Goal: Information Seeking & Learning: Learn about a topic

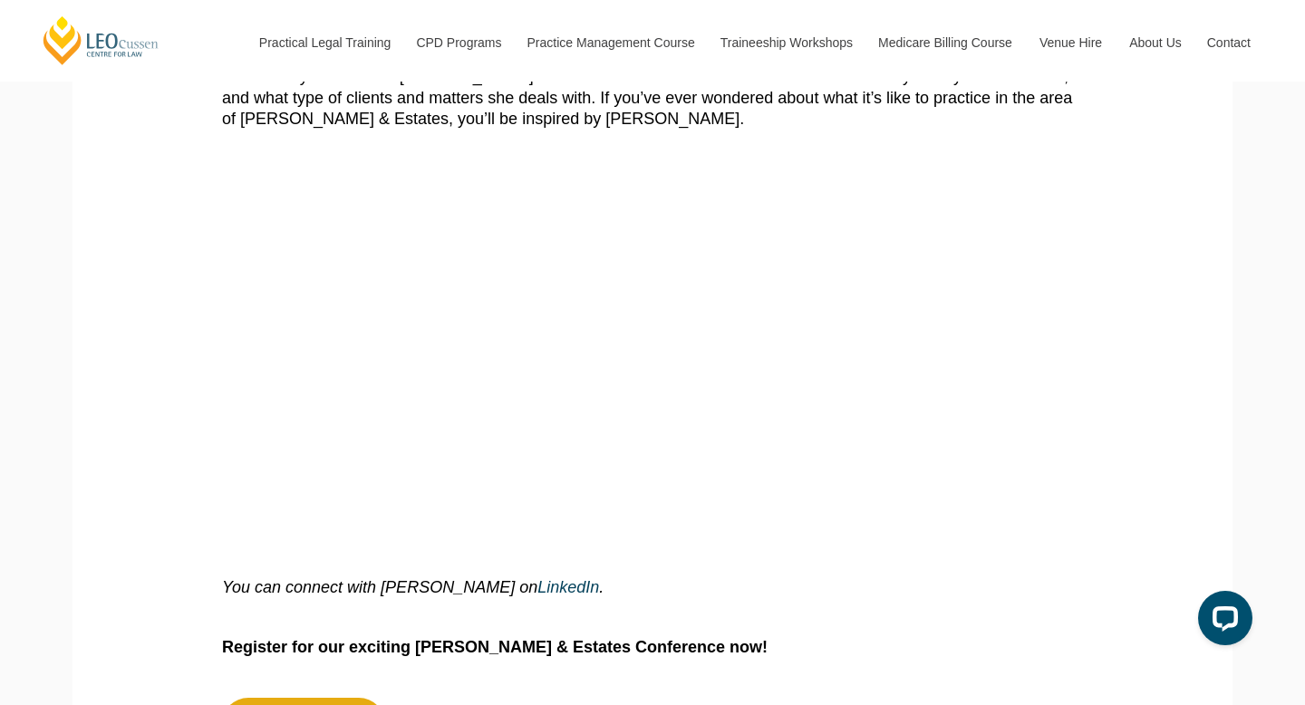
scroll to position [595, 0]
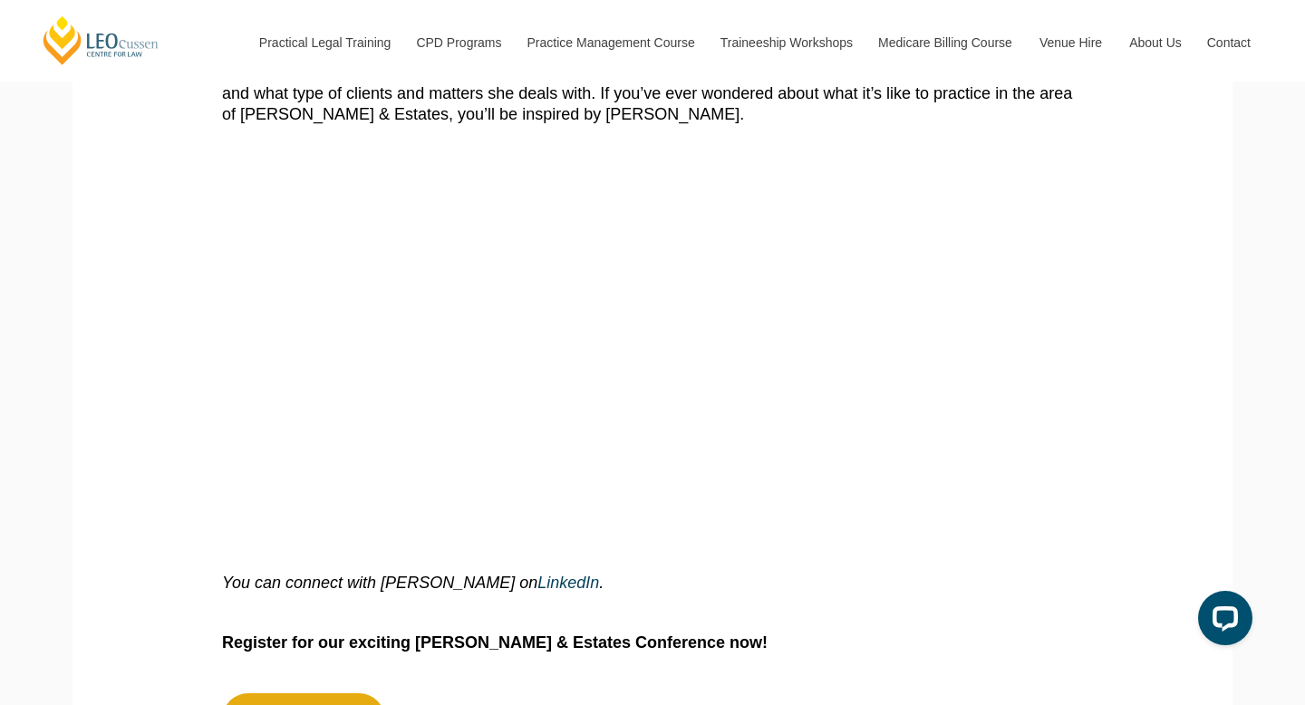
click at [1082, 309] on iframe at bounding box center [652, 346] width 861 height 362
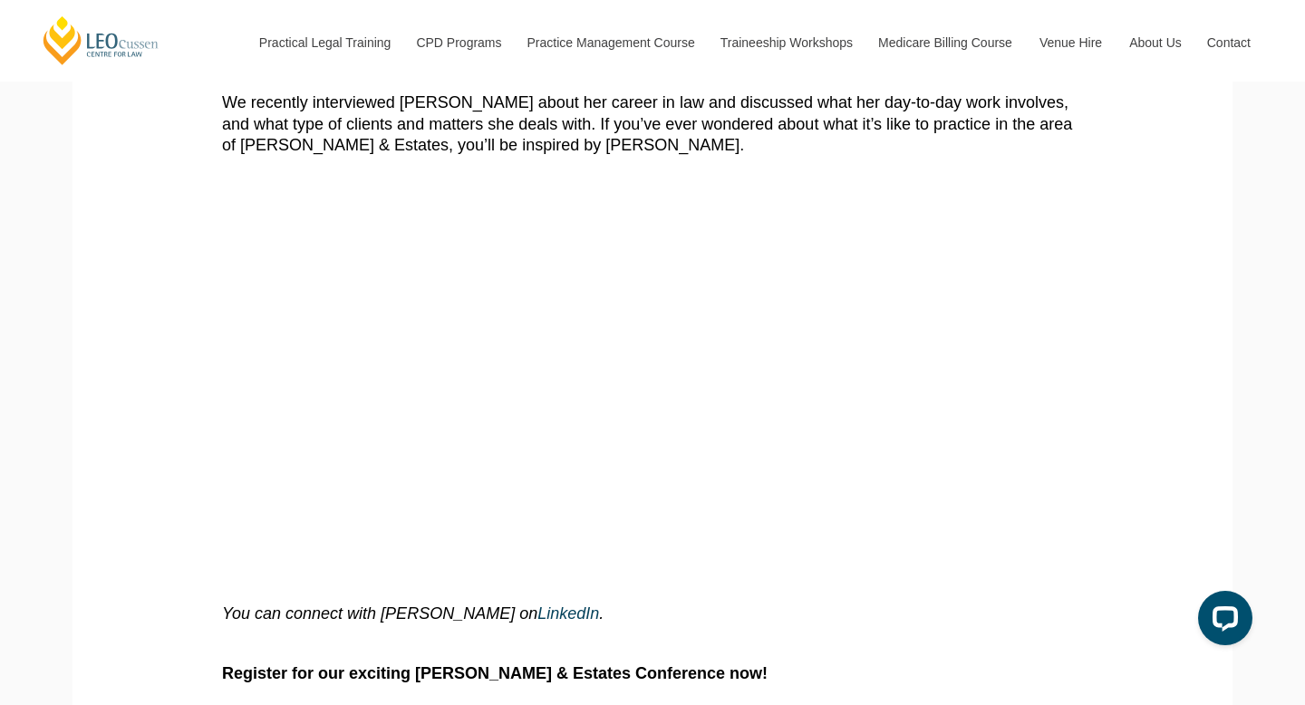
scroll to position [558, 0]
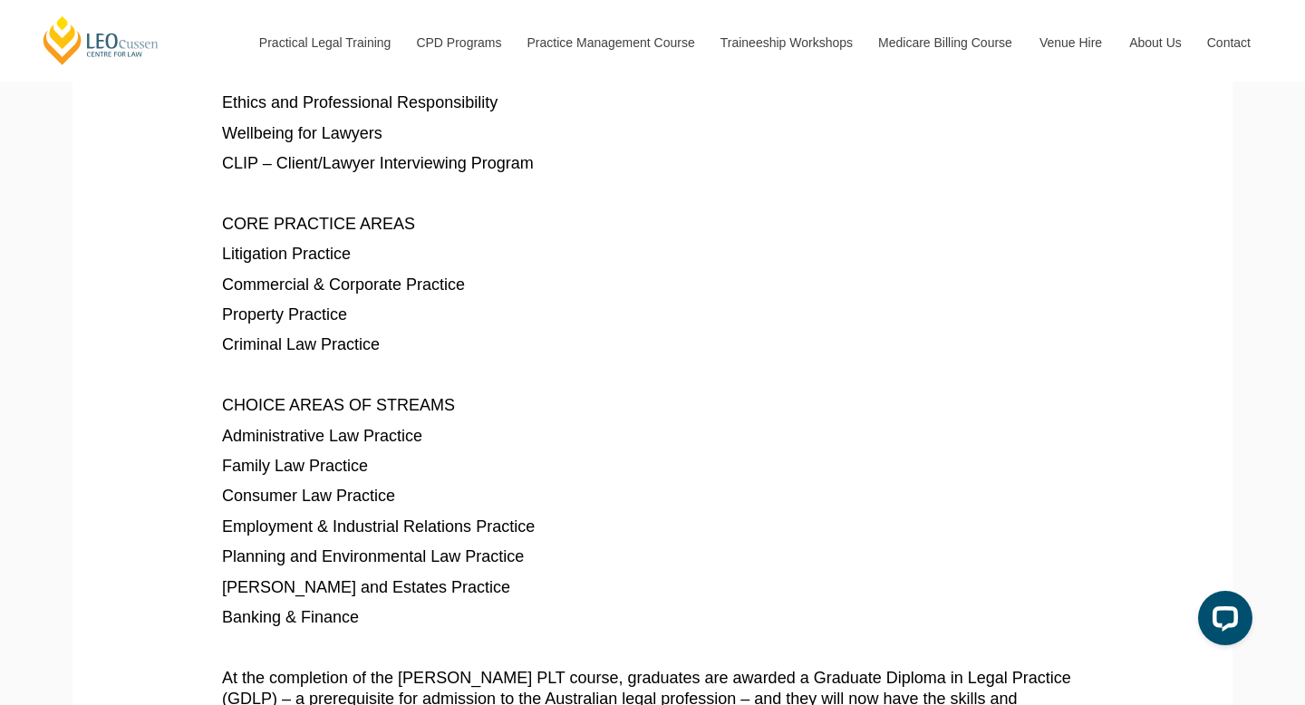
scroll to position [1207, 0]
drag, startPoint x: 501, startPoint y: 485, endPoint x: 226, endPoint y: 488, distance: 275.5
click at [226, 546] on p "Planning and Environmental Law Practice" at bounding box center [652, 556] width 861 height 21
click at [547, 455] on p "Family Law Practice" at bounding box center [652, 465] width 861 height 21
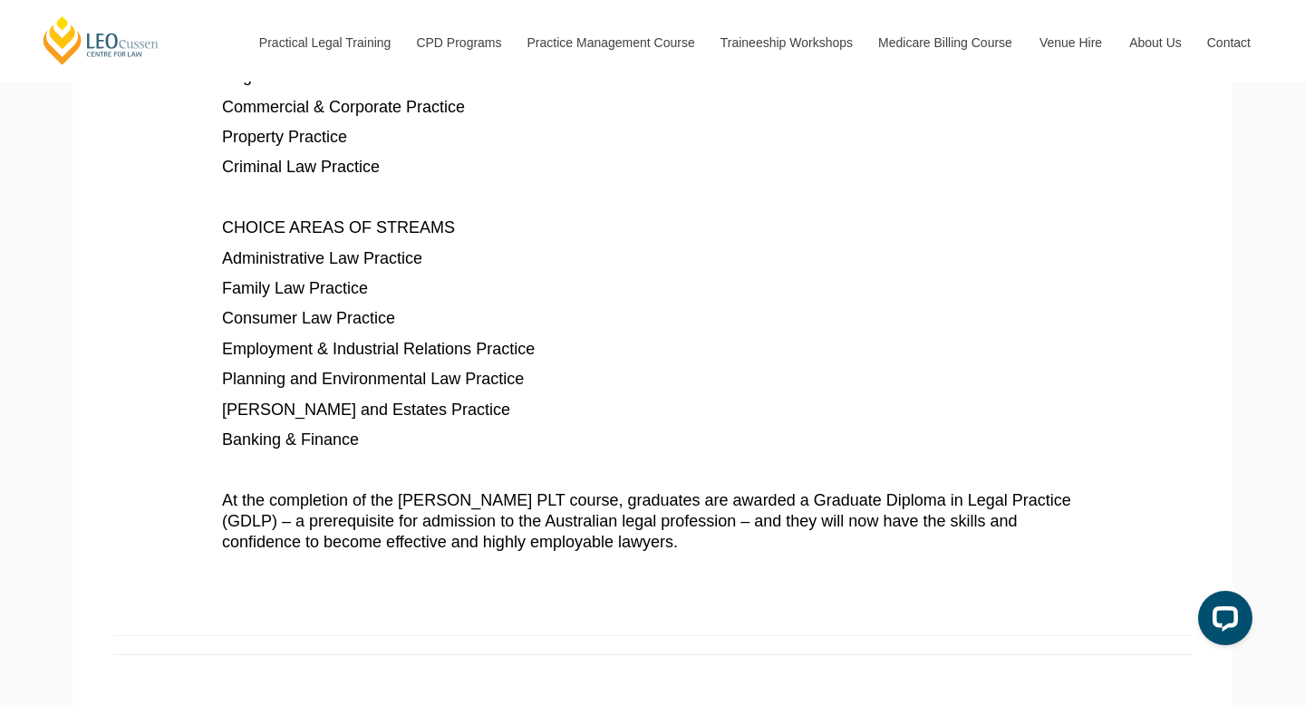
scroll to position [1304, 0]
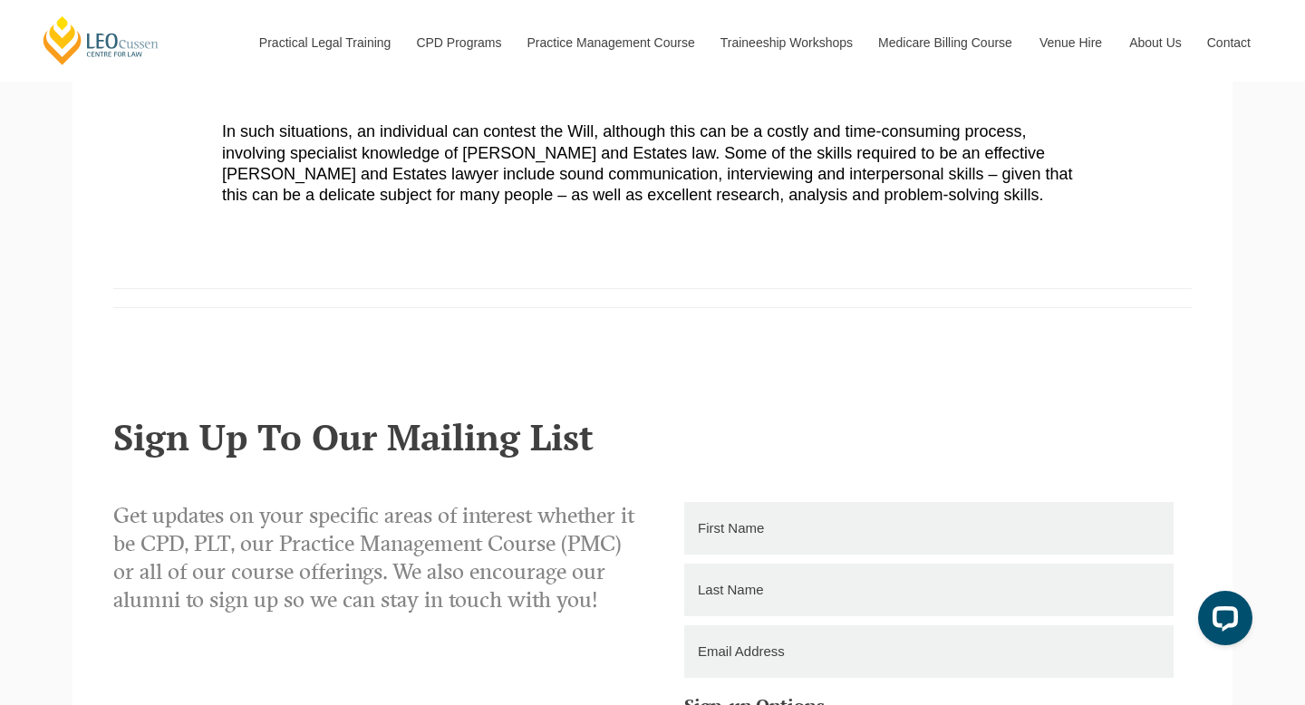
scroll to position [1253, 0]
